Goal: Task Accomplishment & Management: Complete application form

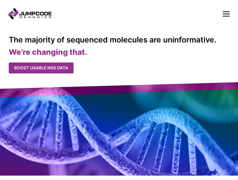
click at [229, 14] on rect at bounding box center [226, 14] width 7 height 1
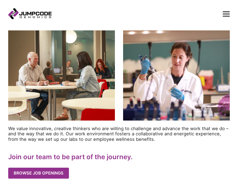
scroll to position [116, 0]
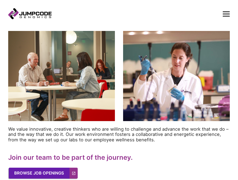
click at [38, 178] on link "Browse Job Openings" at bounding box center [43, 173] width 69 height 11
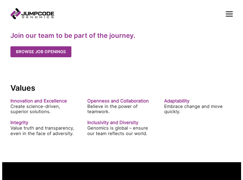
scroll to position [237, 0]
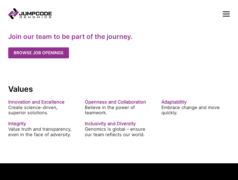
click at [227, 17] on icon "Mobile Nav Trigger" at bounding box center [226, 13] width 7 height 7
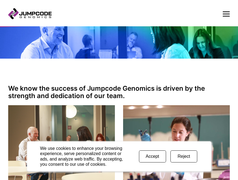
scroll to position [63, 0]
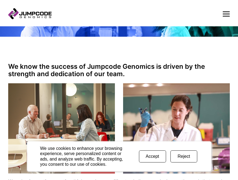
click at [184, 155] on button "Reject" at bounding box center [184, 156] width 27 height 12
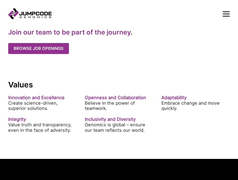
scroll to position [233, 0]
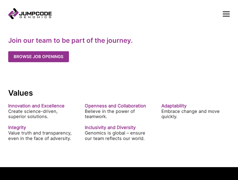
drag, startPoint x: 55, startPoint y: 41, endPoint x: 53, endPoint y: 50, distance: 9.3
click at [55, 41] on strong "Join our team to be part of the journey." at bounding box center [70, 40] width 125 height 8
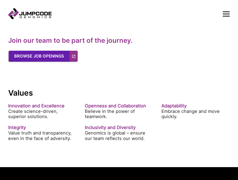
click at [47, 62] on link "Browse Job Openings" at bounding box center [43, 56] width 69 height 11
